Goal: Check status: Check status

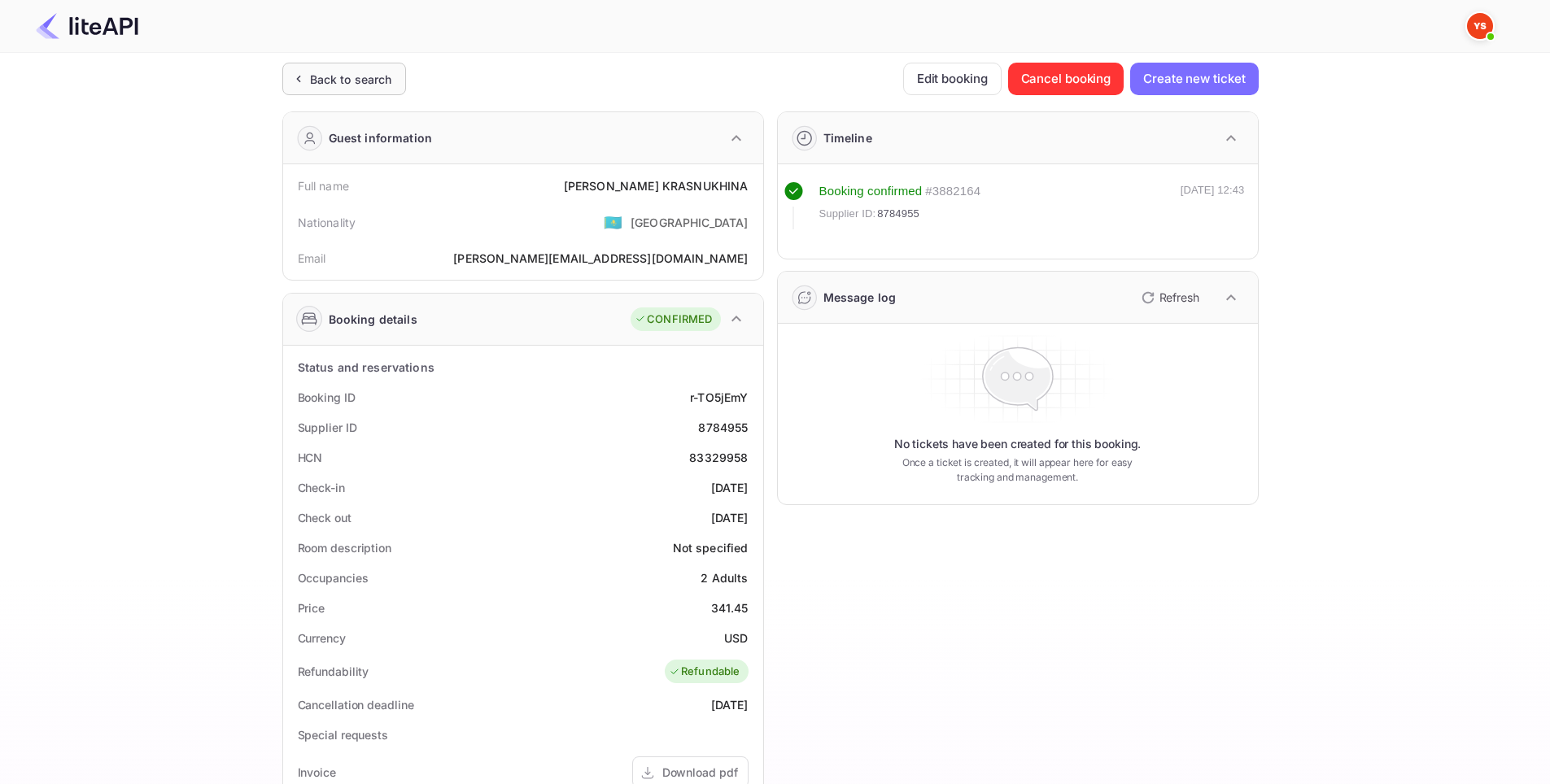
click at [352, 76] on div "Back to search" at bounding box center [352, 78] width 82 height 17
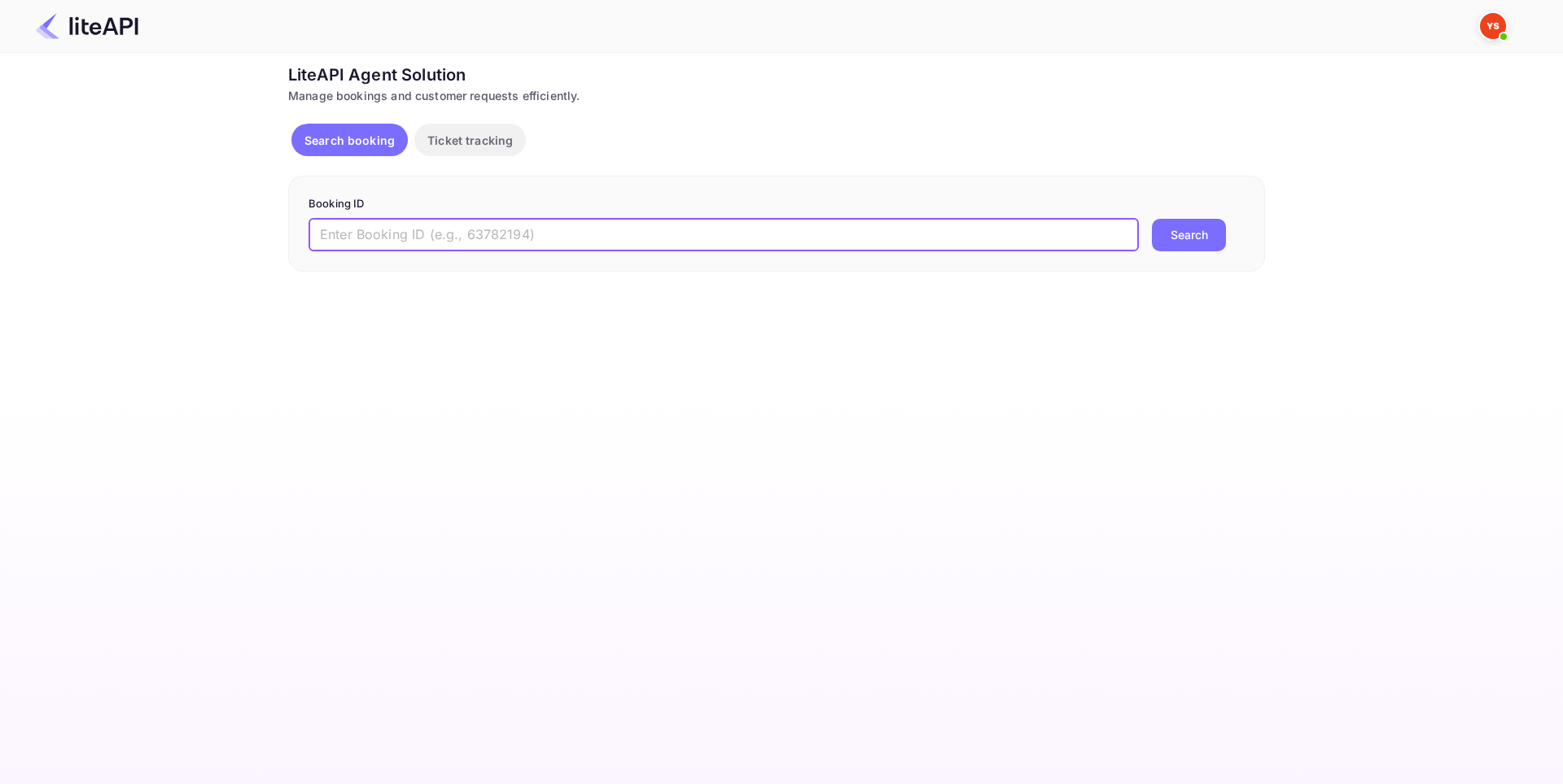
paste input "9034520"
type input "9034520"
click at [1177, 232] on button "Search" at bounding box center [1189, 235] width 74 height 32
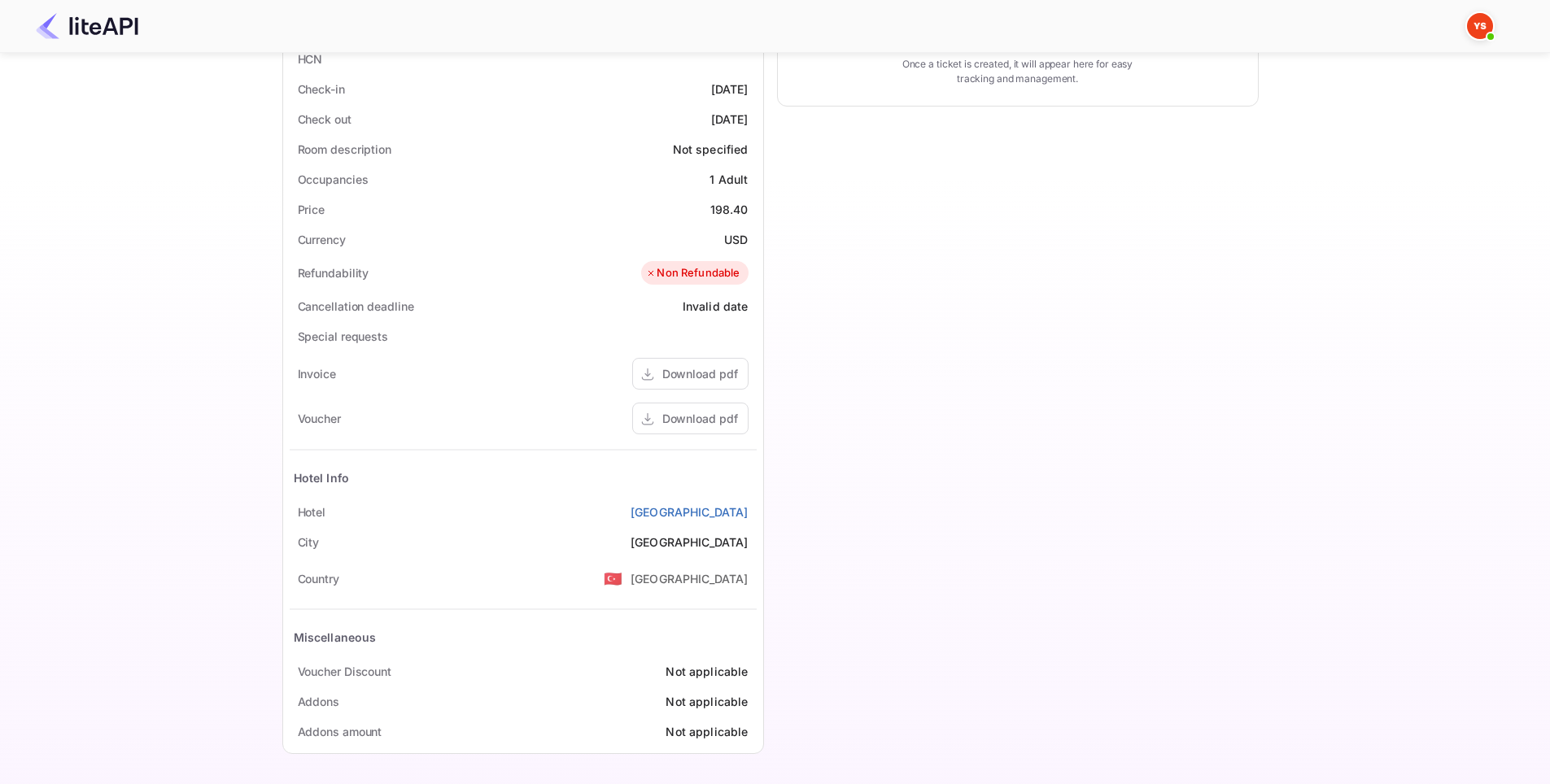
scroll to position [399, 0]
click at [710, 416] on div "Download pdf" at bounding box center [699, 417] width 75 height 17
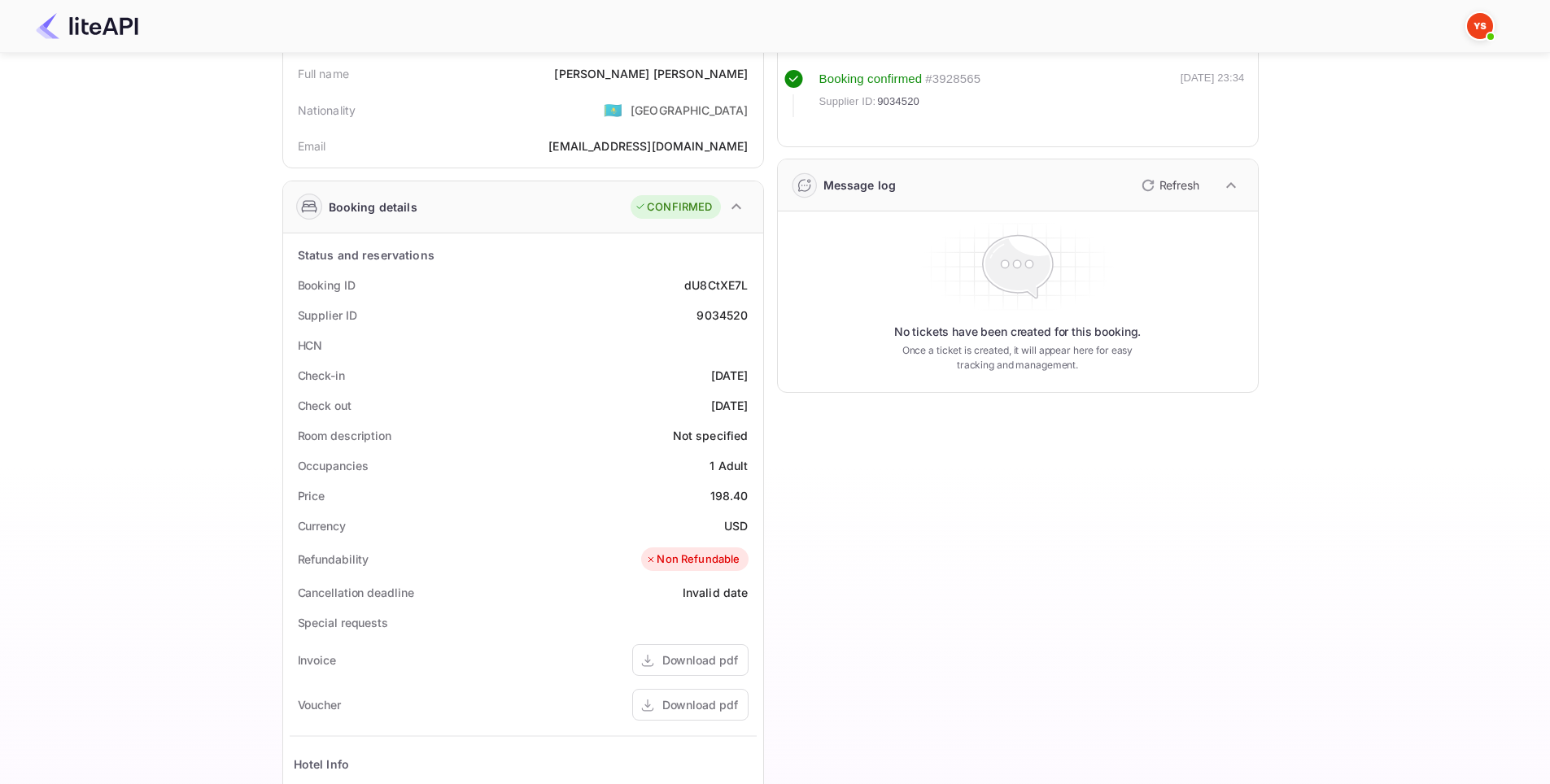
scroll to position [74, 0]
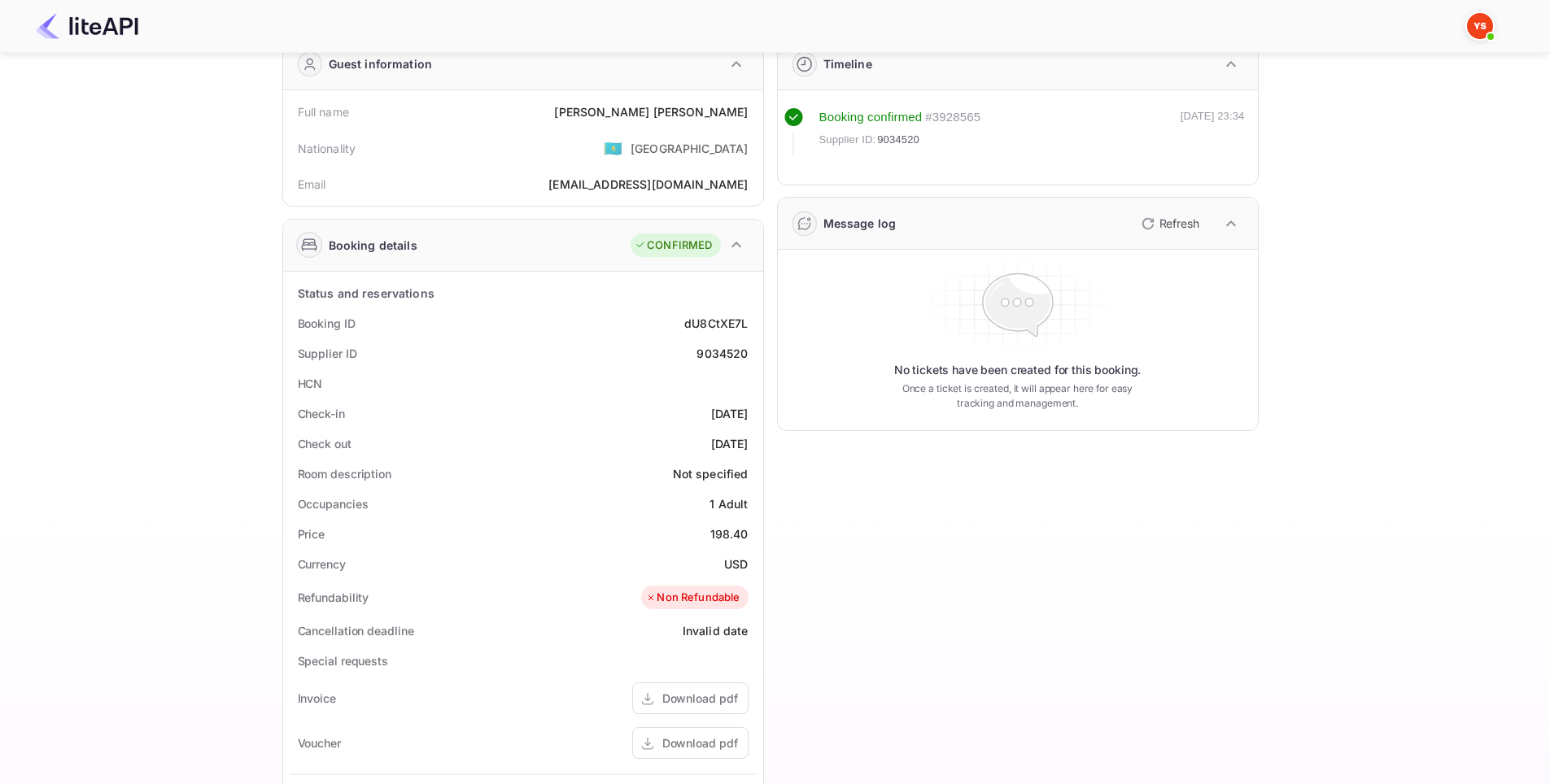
drag, startPoint x: 748, startPoint y: 420, endPoint x: 678, endPoint y: 419, distance: 70.0
click at [678, 419] on div "Check-in [DATE]" at bounding box center [523, 413] width 467 height 30
copy div "[DATE]"
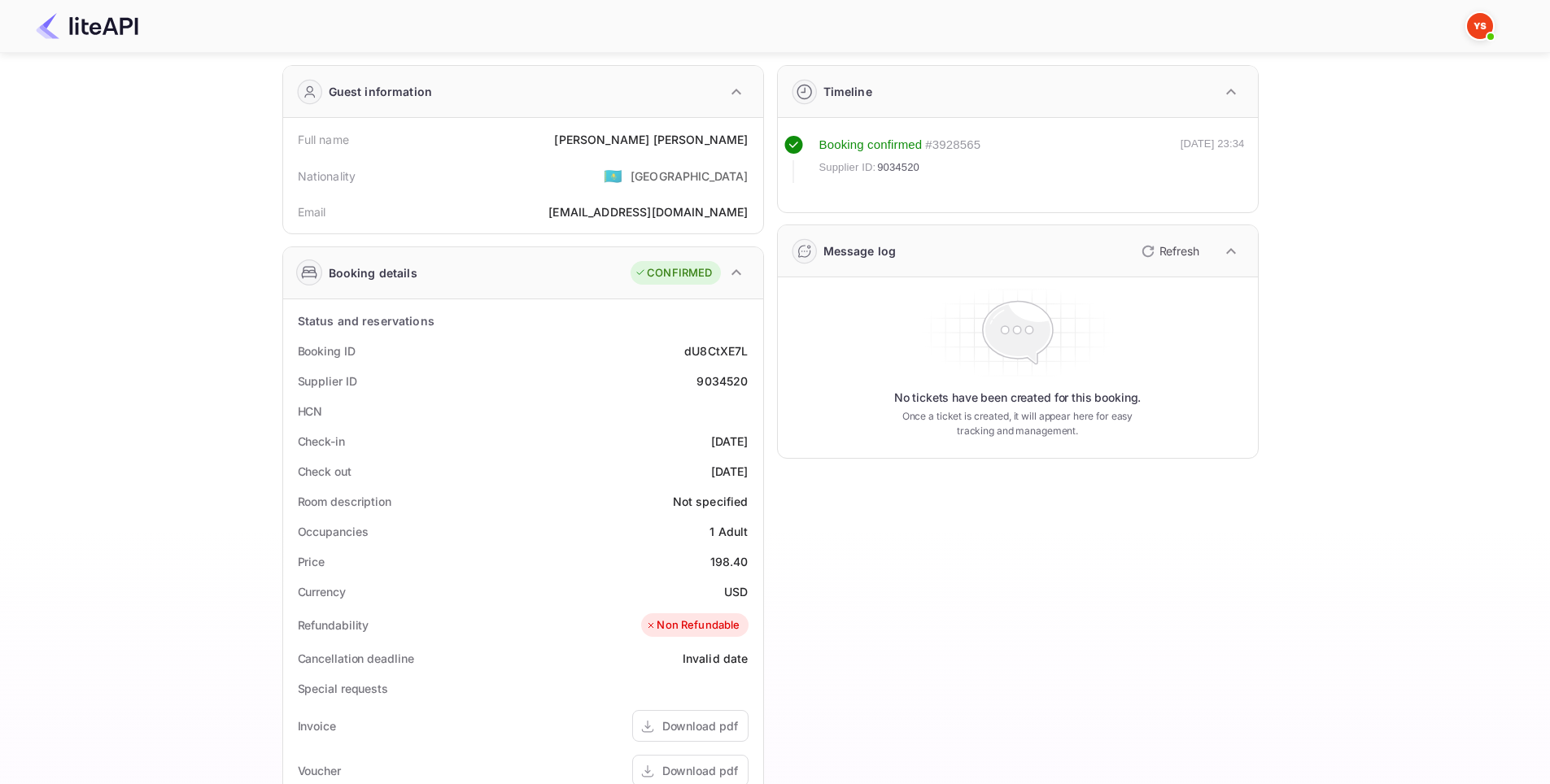
scroll to position [0, 0]
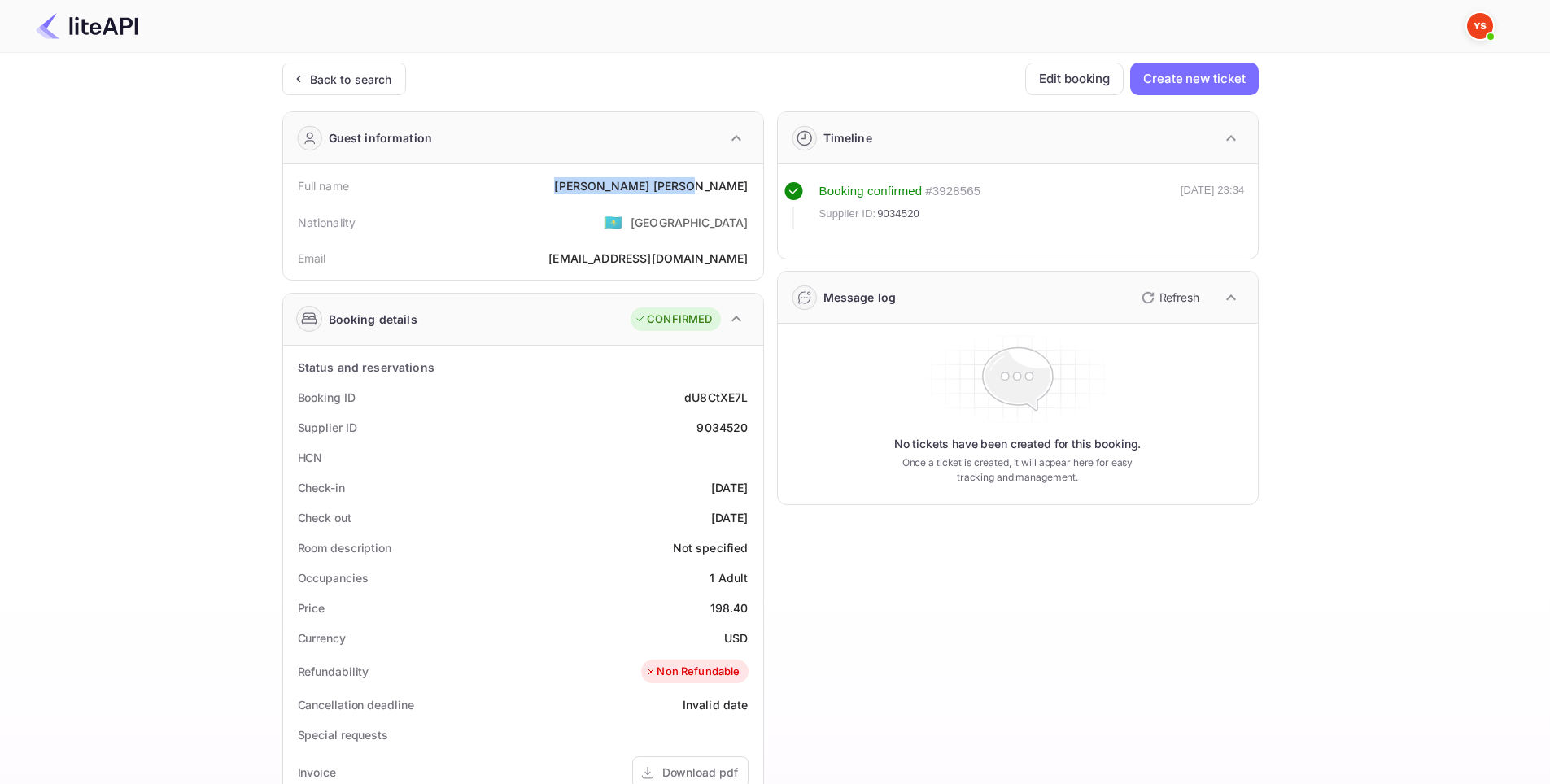
drag, startPoint x: 754, startPoint y: 194, endPoint x: 678, endPoint y: 194, distance: 76.0
click at [678, 194] on div "Full name [PERSON_NAME]" at bounding box center [523, 186] width 467 height 30
copy div "[PERSON_NAME]"
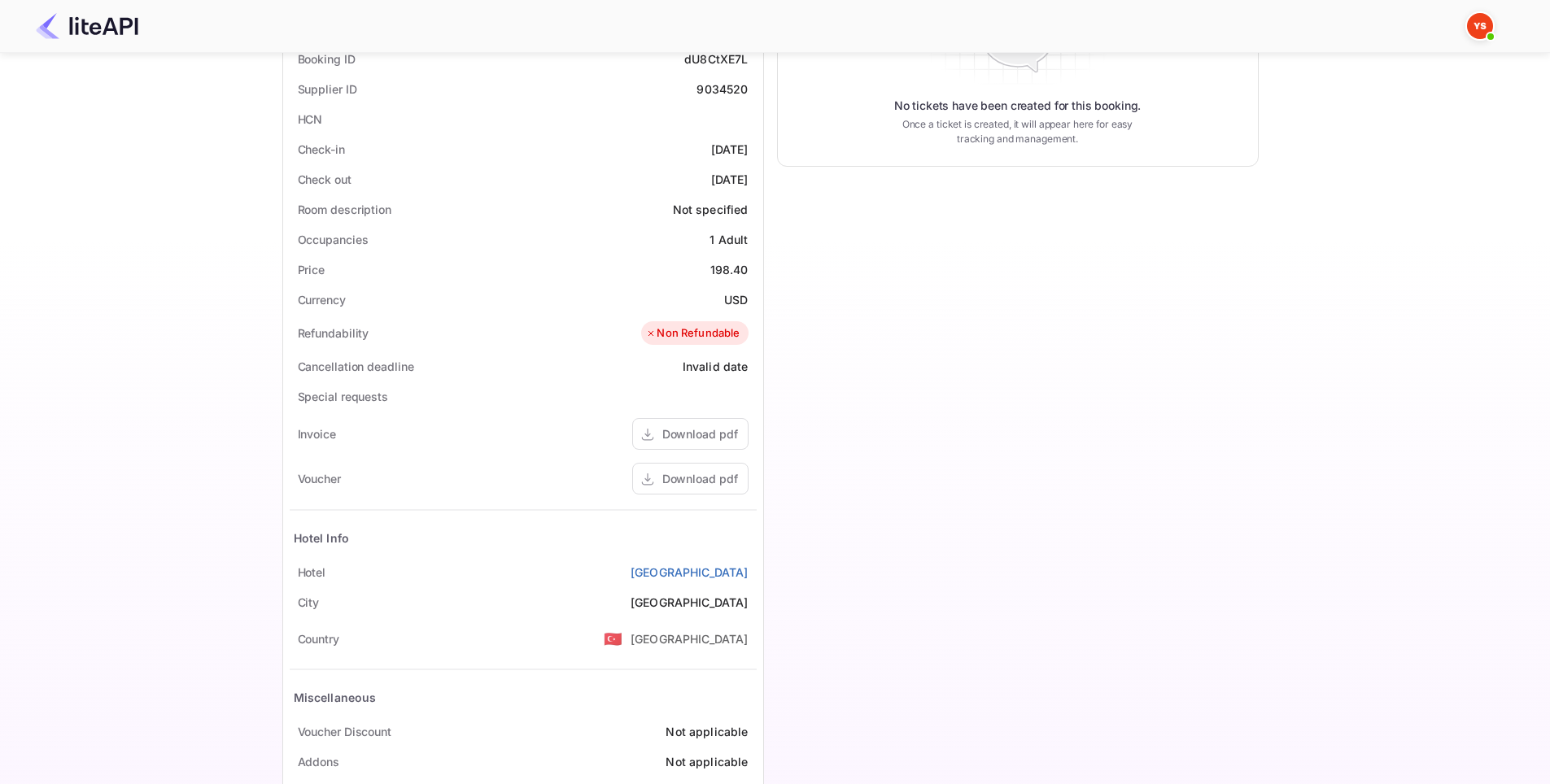
scroll to position [399, 0]
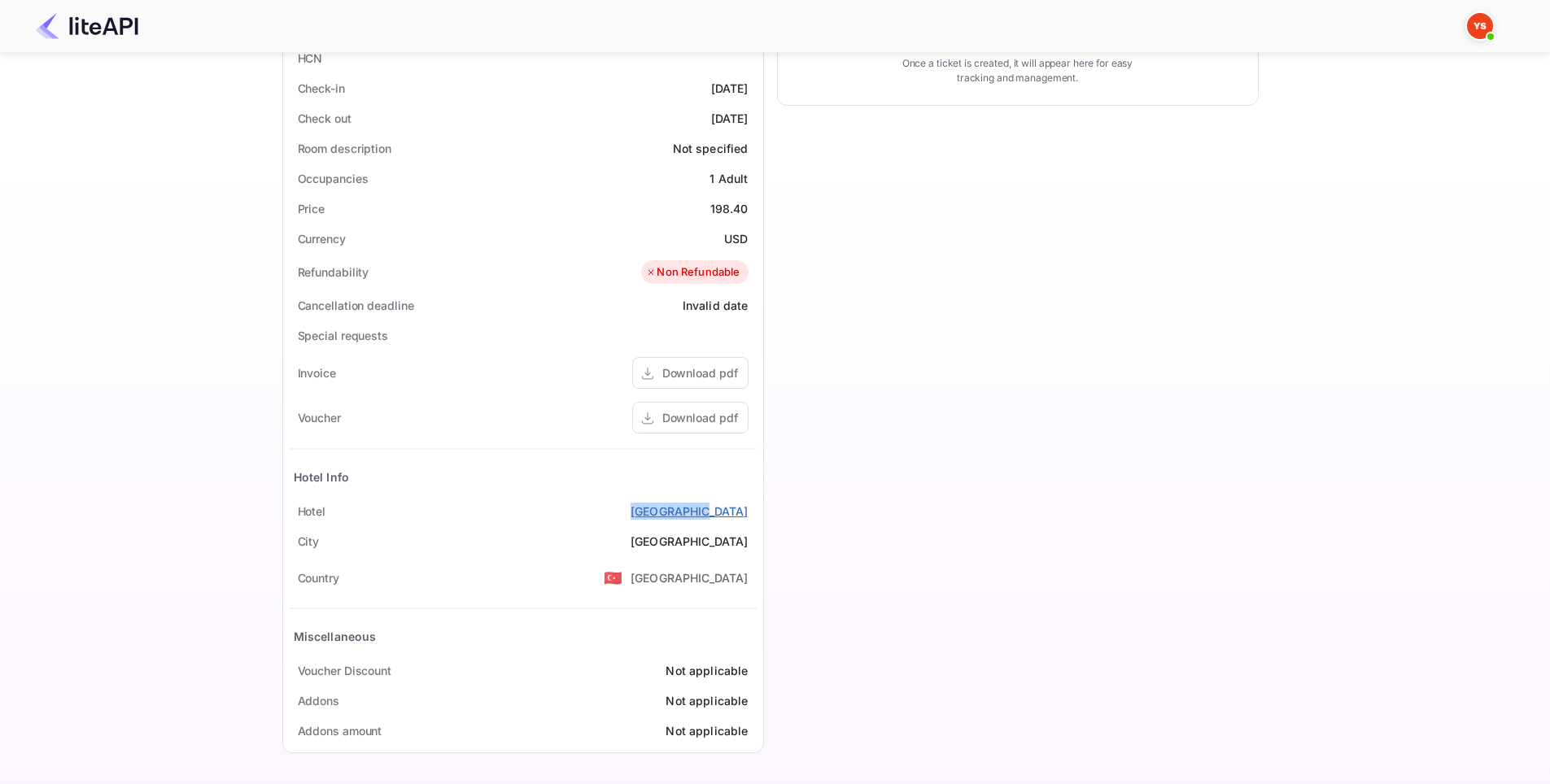
drag, startPoint x: 753, startPoint y: 513, endPoint x: 682, endPoint y: 511, distance: 71.0
click at [682, 511] on div "Status and reservations Booking ID dU8CtXE7L Supplier ID 9034520 HCN Check-in […" at bounding box center [523, 349] width 480 height 807
copy link "[GEOGRAPHIC_DATA]"
